Goal: Task Accomplishment & Management: Complete application form

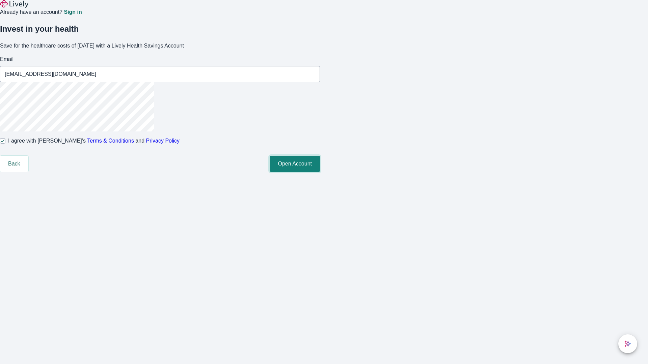
click at [320, 172] on button "Open Account" at bounding box center [294, 164] width 50 height 16
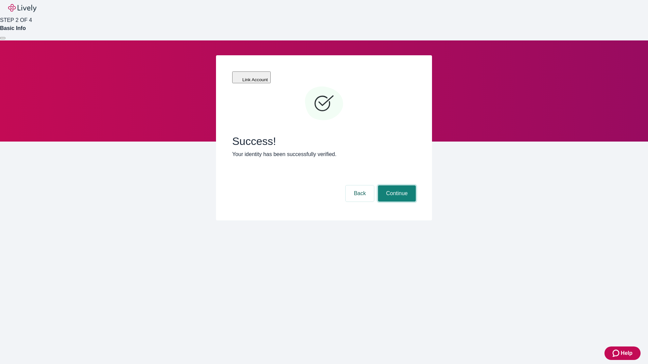
click at [396, 186] on button "Continue" at bounding box center [397, 194] width 38 height 16
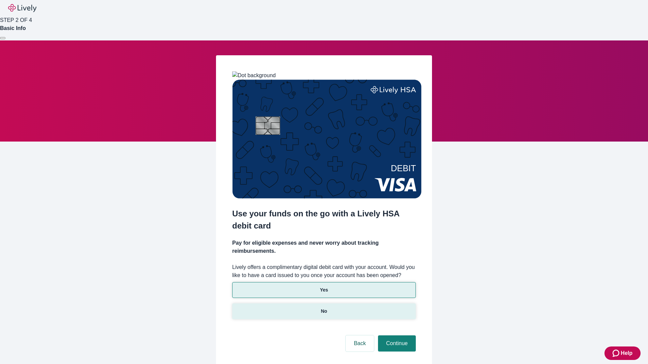
click at [323, 308] on p "No" at bounding box center [324, 311] width 6 height 7
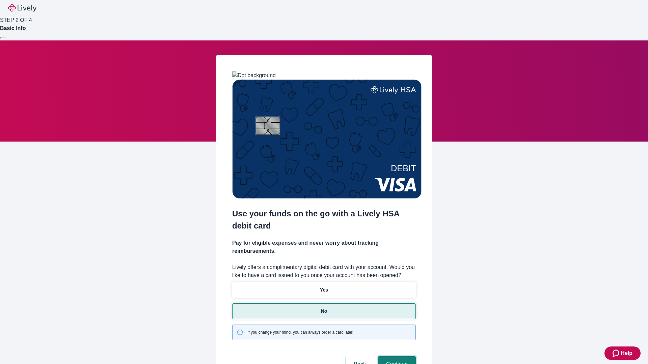
click at [396, 357] on button "Continue" at bounding box center [397, 365] width 38 height 16
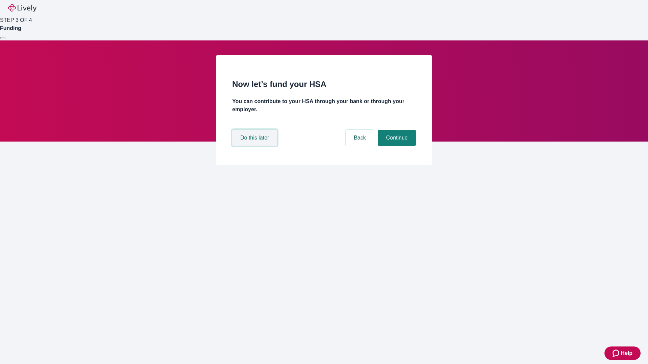
click at [255, 146] on button "Do this later" at bounding box center [254, 138] width 45 height 16
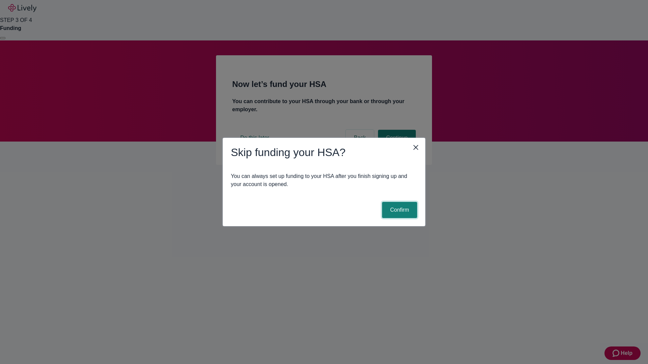
click at [398, 210] on button "Confirm" at bounding box center [399, 210] width 35 height 16
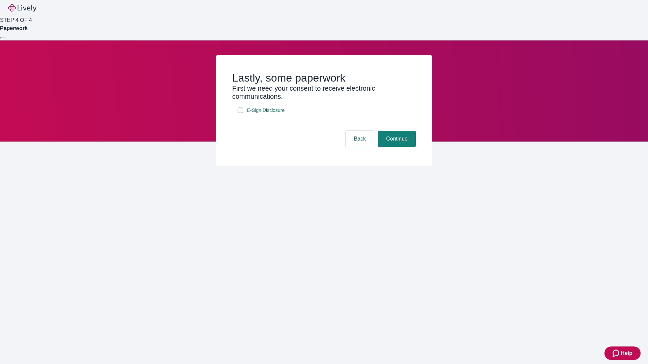
click at [240, 113] on input "E-Sign Disclosure" at bounding box center [239, 110] width 5 height 5
checkbox input "true"
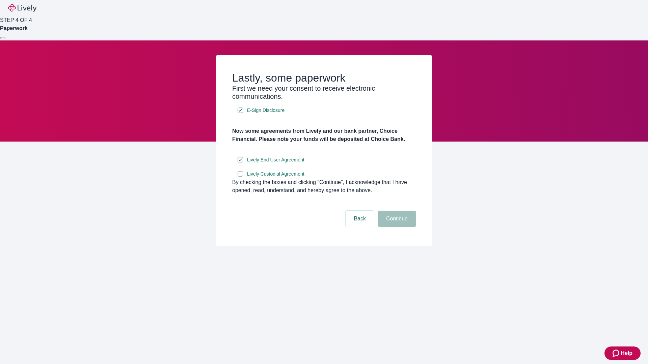
click at [240, 177] on input "Lively Custodial Agreement" at bounding box center [239, 173] width 5 height 5
checkbox input "true"
click at [396, 227] on button "Continue" at bounding box center [397, 219] width 38 height 16
